Goal: Task Accomplishment & Management: Complete application form

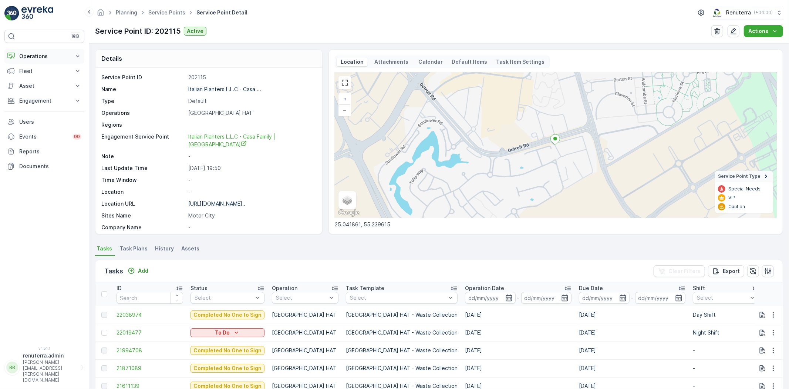
scroll to position [164, 0]
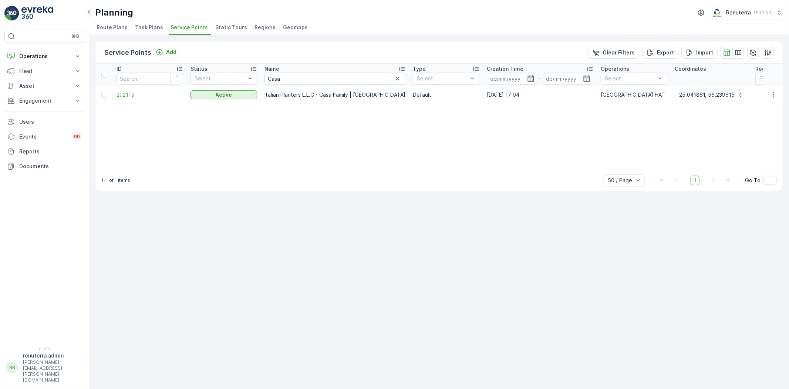
drag, startPoint x: 46, startPoint y: 53, endPoint x: 34, endPoint y: 81, distance: 31.2
click at [43, 56] on p "Operations" at bounding box center [44, 56] width 50 height 7
click at [33, 88] on p "Routes & Tasks" at bounding box center [38, 89] width 38 height 7
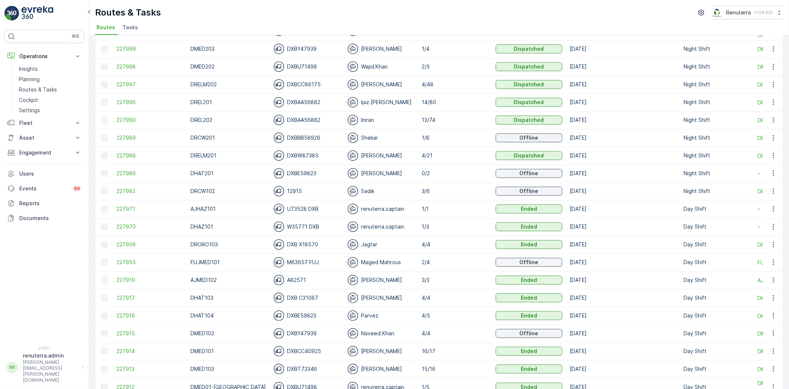
scroll to position [41, 0]
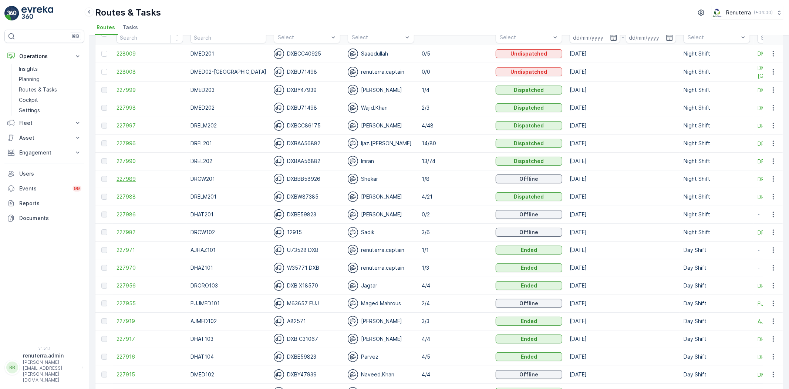
click at [125, 176] on span "227989" at bounding box center [150, 178] width 67 height 7
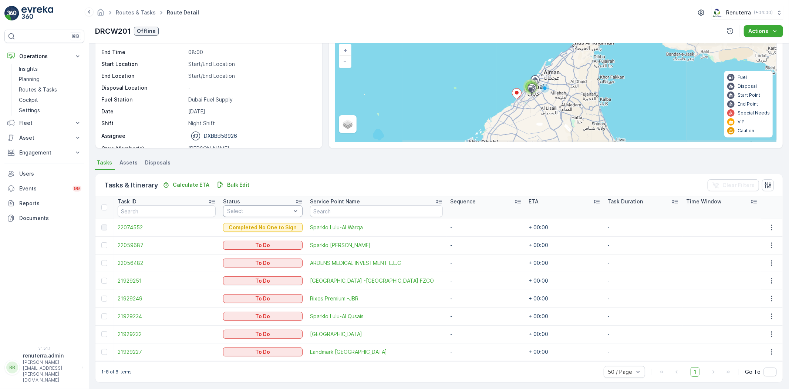
scroll to position [52, 0]
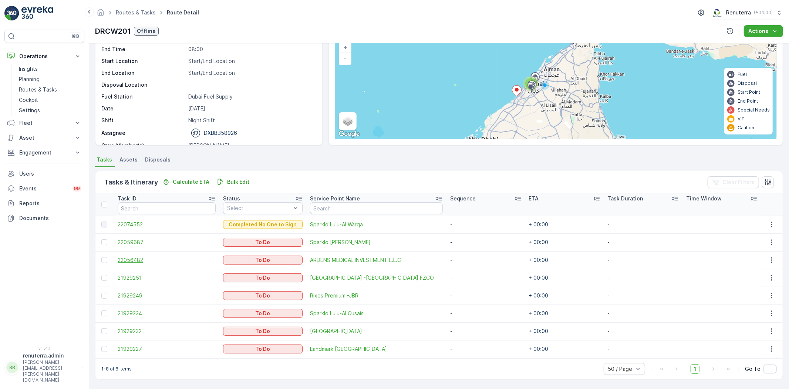
click at [139, 261] on span "22056482" at bounding box center [167, 259] width 98 height 7
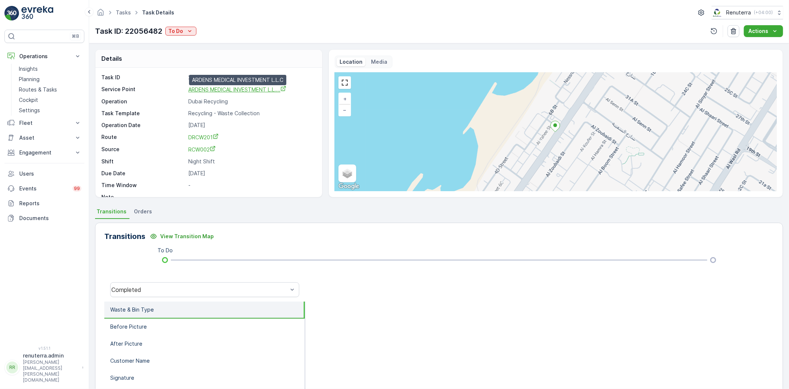
click at [235, 87] on span "ARDENS MEDICAL INVESTMENT L.L...." at bounding box center [237, 89] width 98 height 6
click at [27, 80] on p "Planning" at bounding box center [29, 78] width 21 height 7
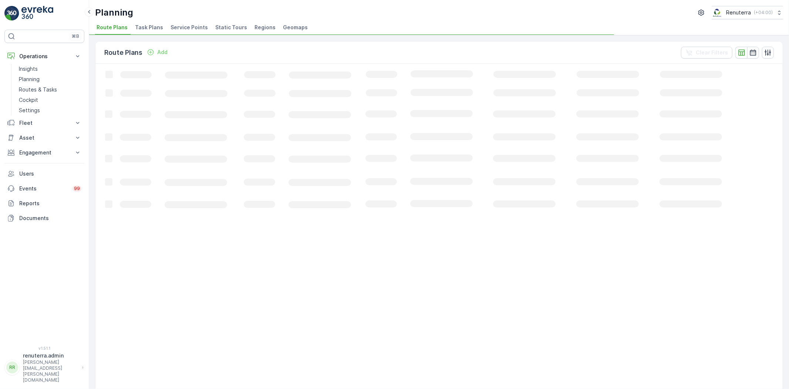
click at [173, 27] on span "Service Points" at bounding box center [189, 27] width 37 height 7
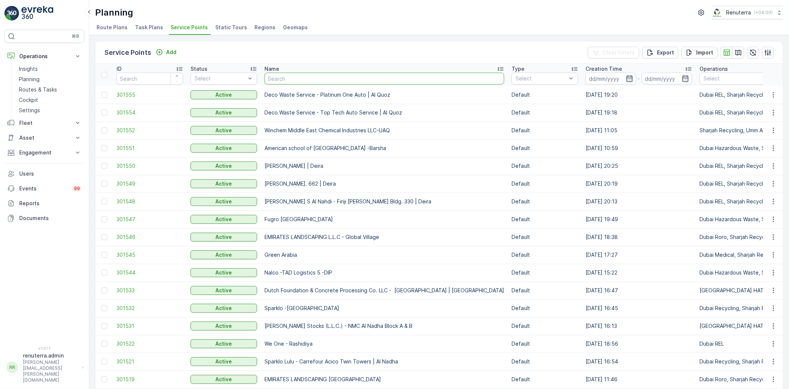
click at [298, 80] on input "text" at bounding box center [385, 79] width 240 height 12
type input "i"
click at [298, 80] on input "i" at bounding box center [385, 79] width 240 height 12
type input "iff"
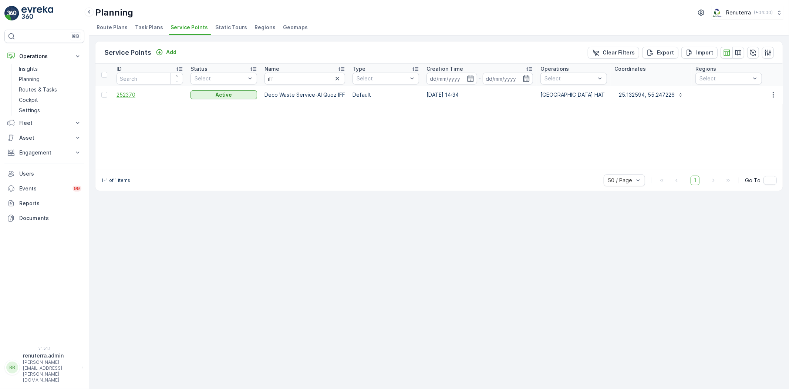
click at [131, 97] on span "252370" at bounding box center [150, 94] width 67 height 7
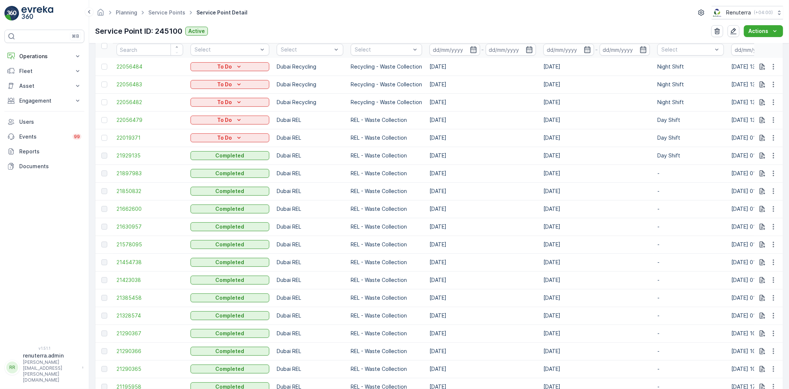
scroll to position [246, 0]
drag, startPoint x: 360, startPoint y: 128, endPoint x: 334, endPoint y: 120, distance: 26.8
click at [334, 120] on p "Dubai REL" at bounding box center [310, 121] width 67 height 7
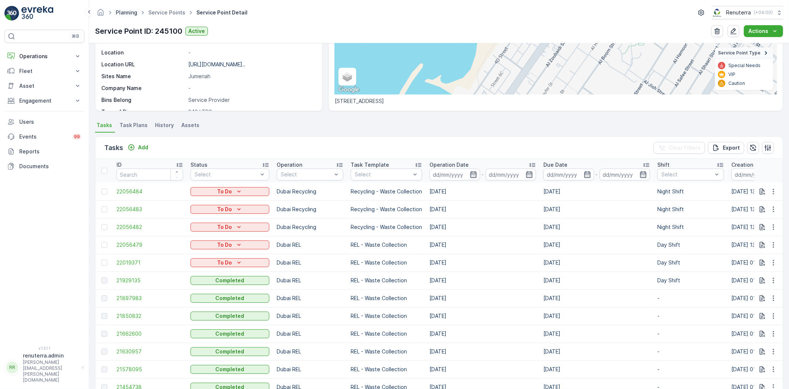
scroll to position [0, 0]
click at [161, 14] on link "Service Points" at bounding box center [166, 12] width 37 height 6
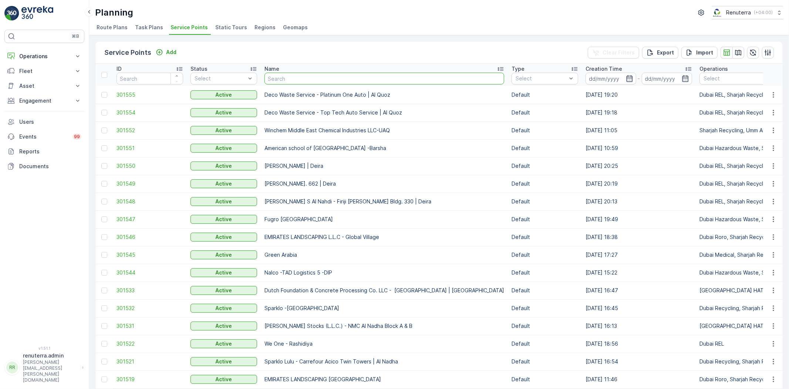
click at [295, 81] on input "text" at bounding box center [385, 79] width 240 height 12
type input "symb"
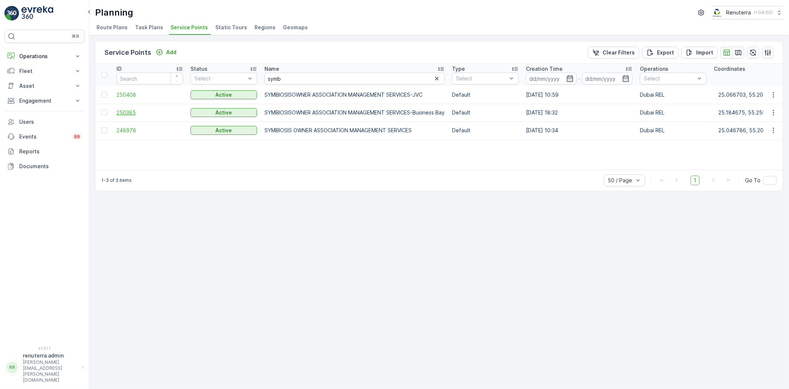
click at [132, 112] on span "250385" at bounding box center [150, 112] width 67 height 7
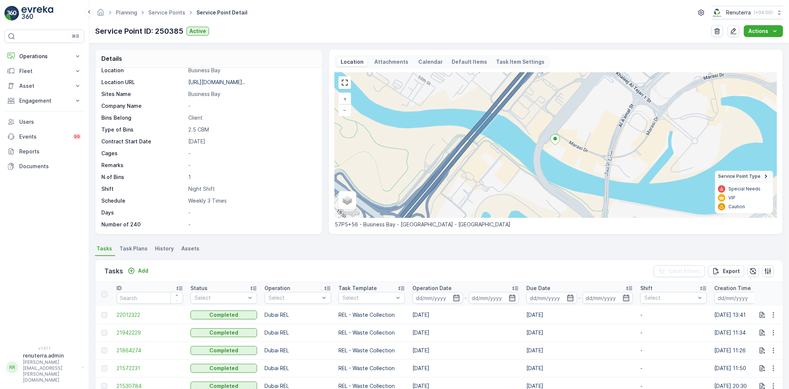
scroll to position [41, 0]
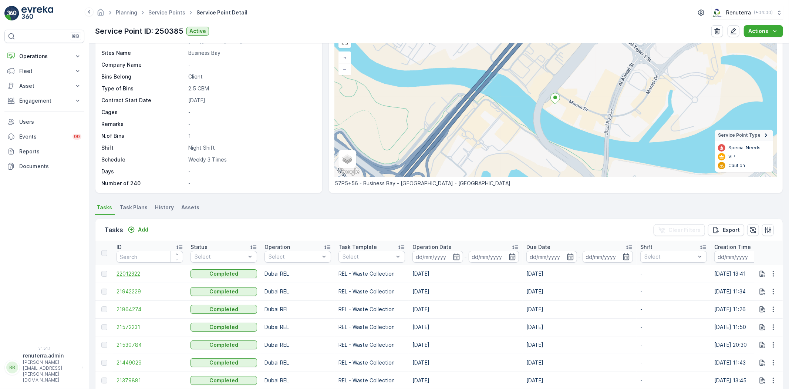
click at [135, 276] on span "22012322" at bounding box center [150, 273] width 67 height 7
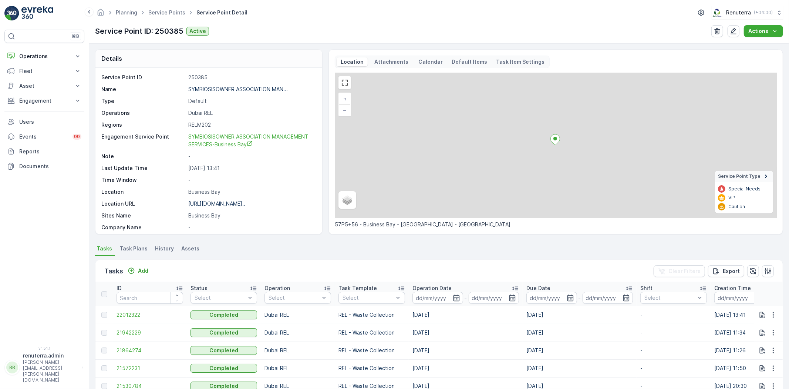
scroll to position [123, 0]
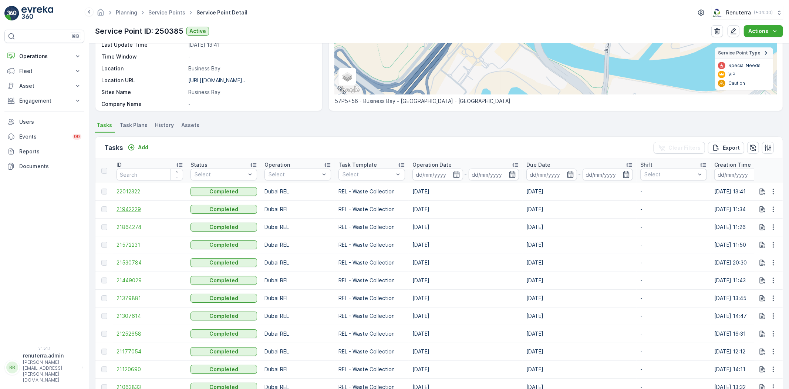
click at [132, 207] on span "21942229" at bounding box center [150, 208] width 67 height 7
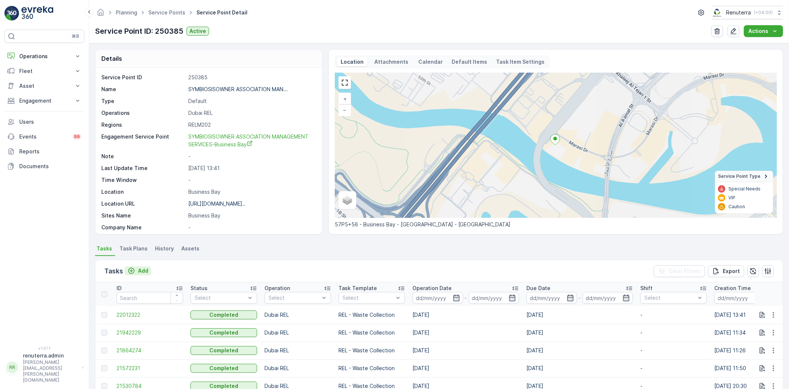
click at [143, 271] on p "Add" at bounding box center [143, 270] width 10 height 7
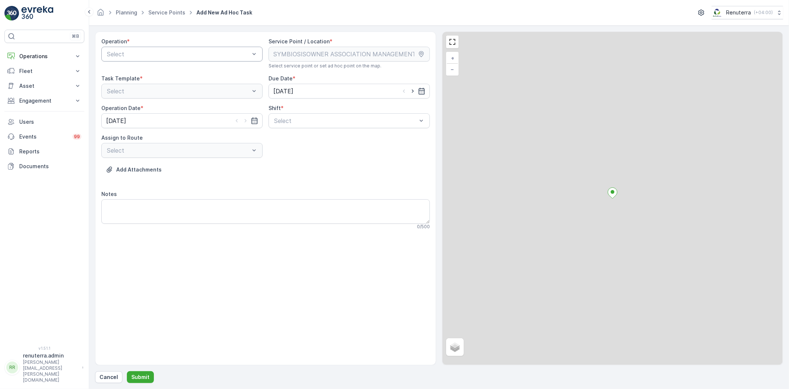
click at [149, 61] on div "Operation * Select" at bounding box center [181, 53] width 161 height 31
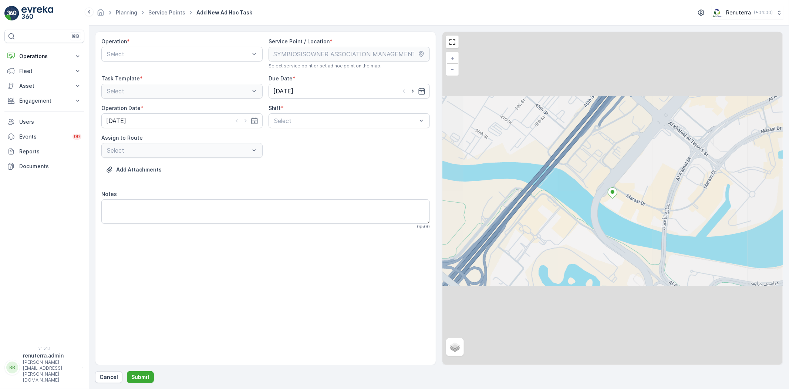
drag, startPoint x: 146, startPoint y: 64, endPoint x: 144, endPoint y: 74, distance: 10.5
click at [145, 64] on div "Operation * Select" at bounding box center [181, 53] width 161 height 31
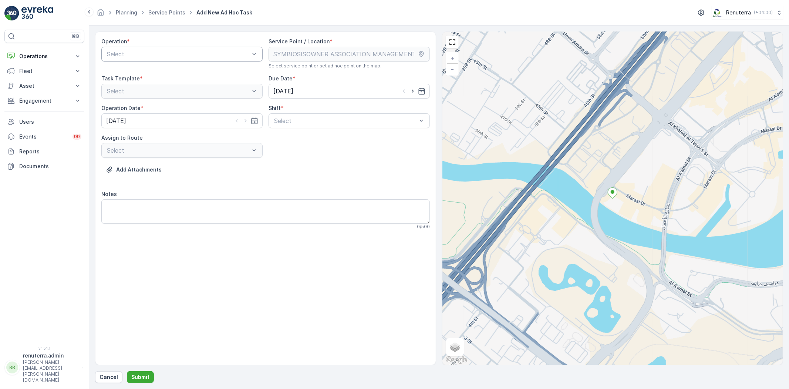
drag, startPoint x: 145, startPoint y: 61, endPoint x: 148, endPoint y: 58, distance: 5.0
click at [148, 58] on div "Operation * Select" at bounding box center [181, 53] width 161 height 31
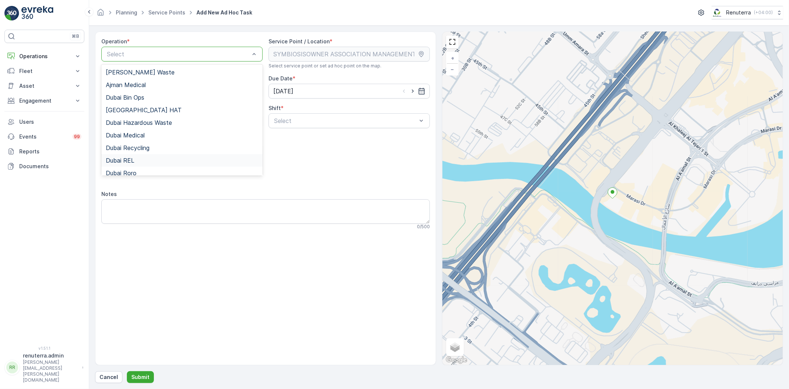
click at [142, 165] on div "Dubai REL" at bounding box center [181, 160] width 161 height 13
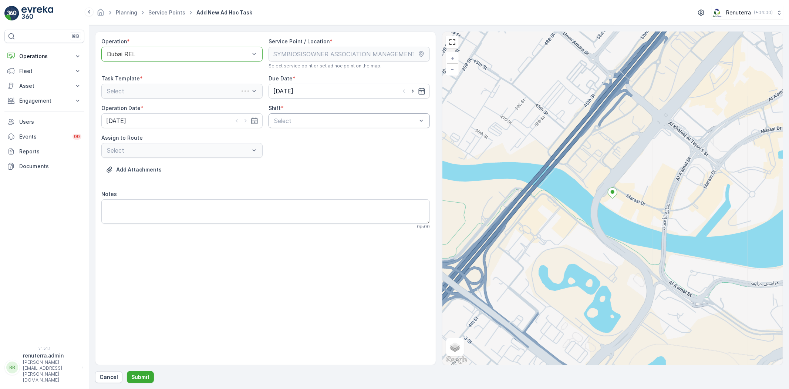
click at [295, 123] on div "Select" at bounding box center [349, 120] width 161 height 15
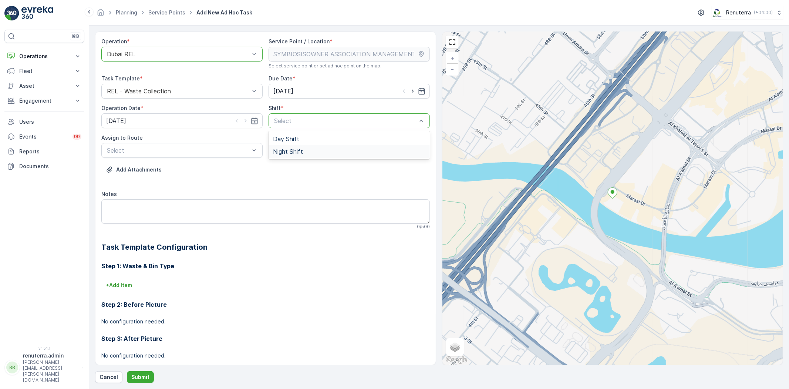
click at [292, 152] on span "Night Shift" at bounding box center [288, 151] width 30 height 7
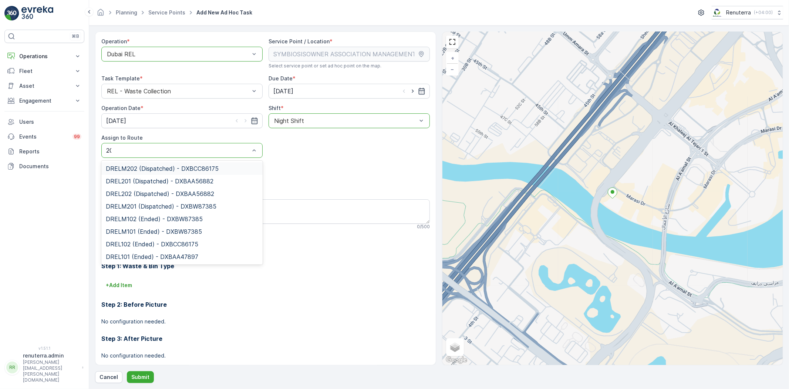
type input "202"
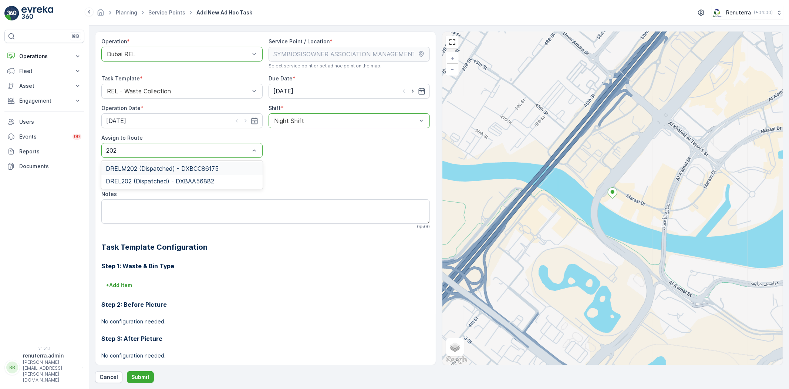
click at [147, 167] on span "DRELM202 (Dispatched) - DXBCC86175" at bounding box center [162, 168] width 113 height 7
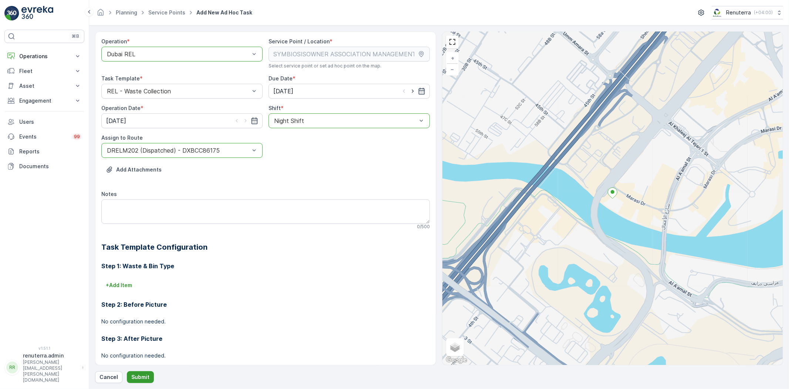
click at [134, 374] on p "Submit" at bounding box center [140, 376] width 18 height 7
